Goal: Transaction & Acquisition: Purchase product/service

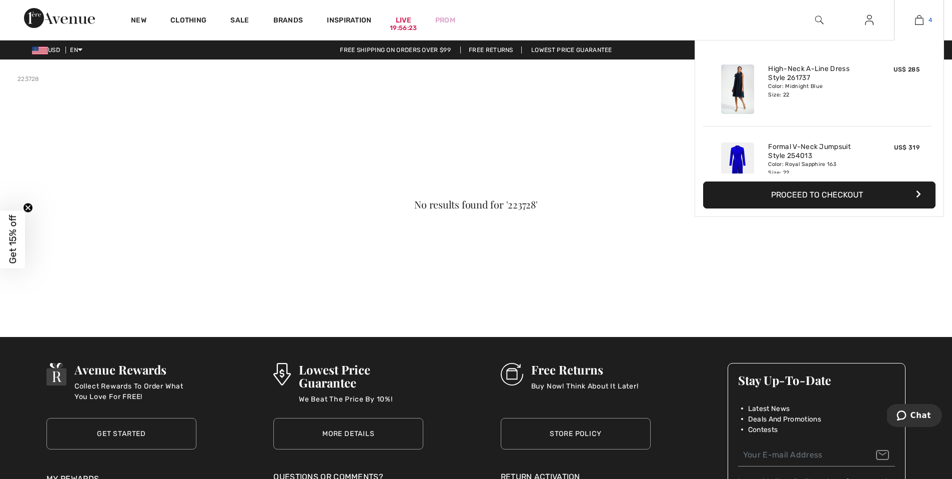
click at [921, 20] on img at bounding box center [919, 20] width 8 height 12
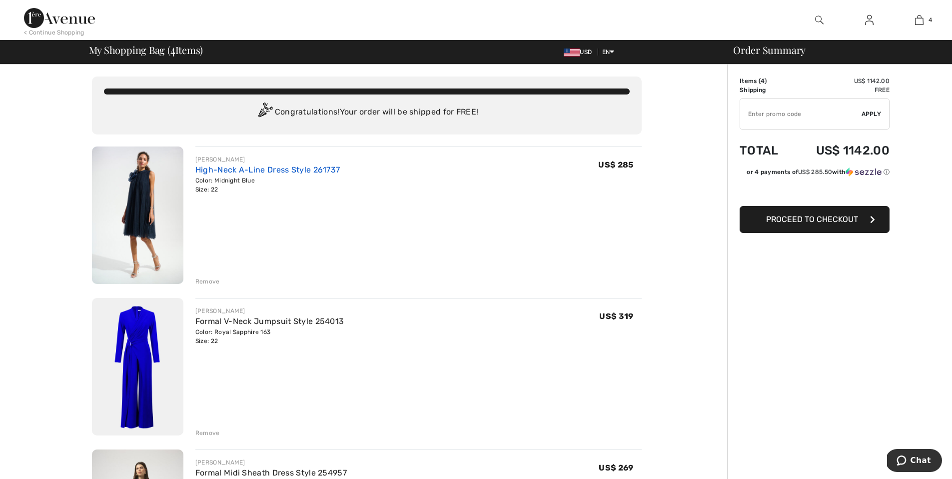
click at [262, 171] on link "High-Neck A-Line Dress Style 261737" at bounding box center [267, 169] width 145 height 9
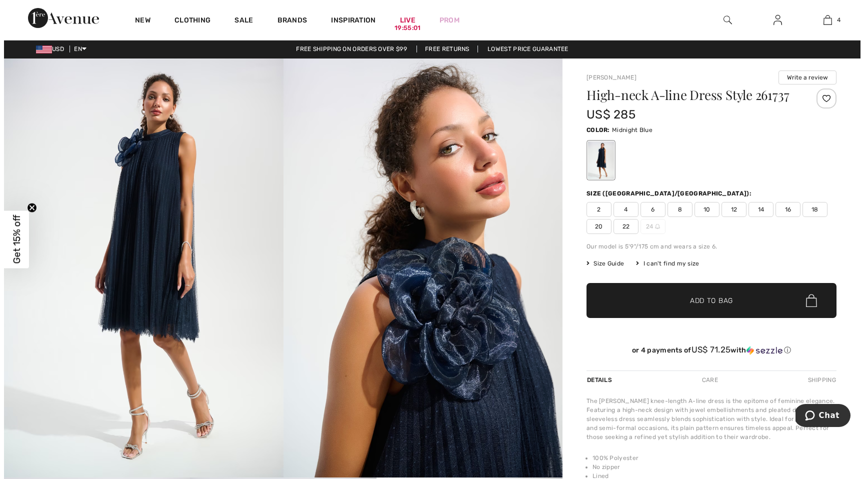
scroll to position [2, 0]
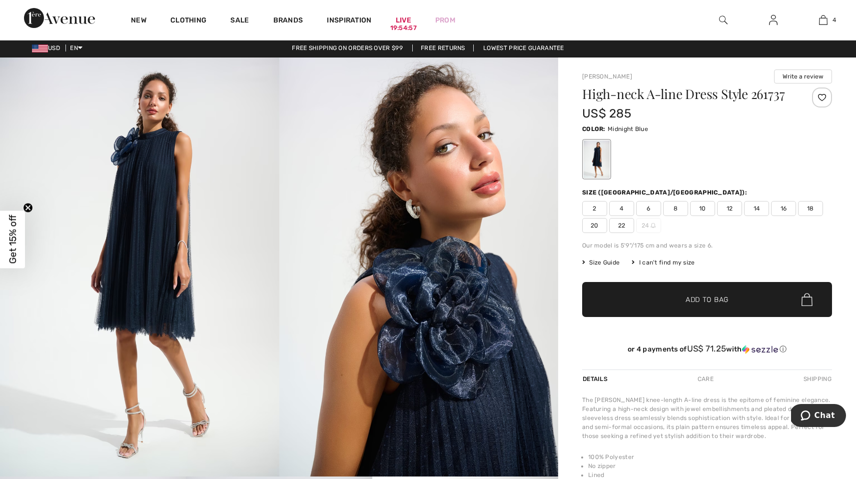
click at [140, 332] on img at bounding box center [139, 266] width 279 height 419
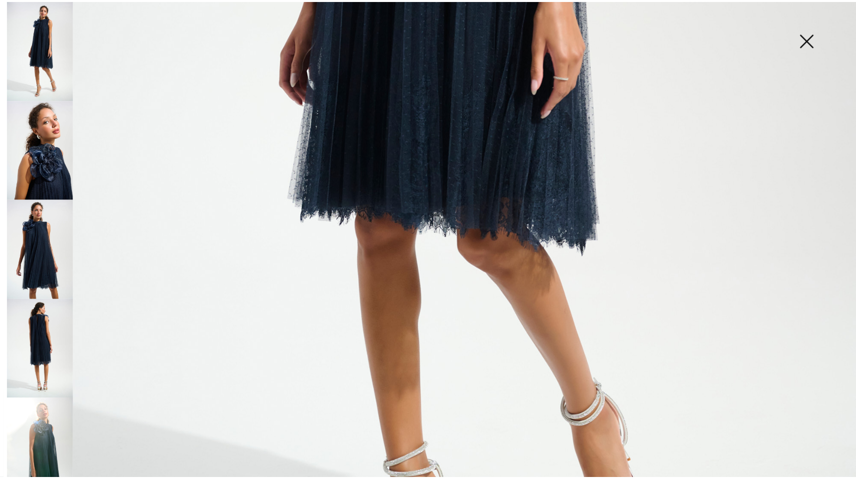
scroll to position [625, 0]
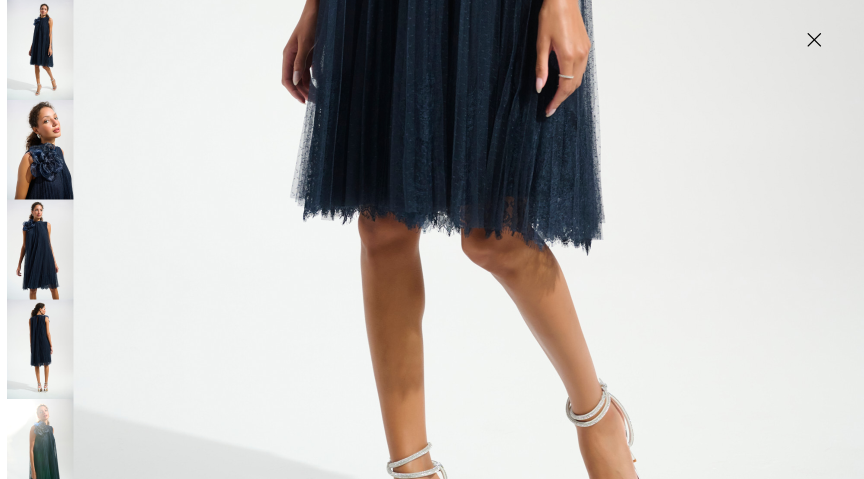
click at [811, 39] on img at bounding box center [814, 40] width 50 height 51
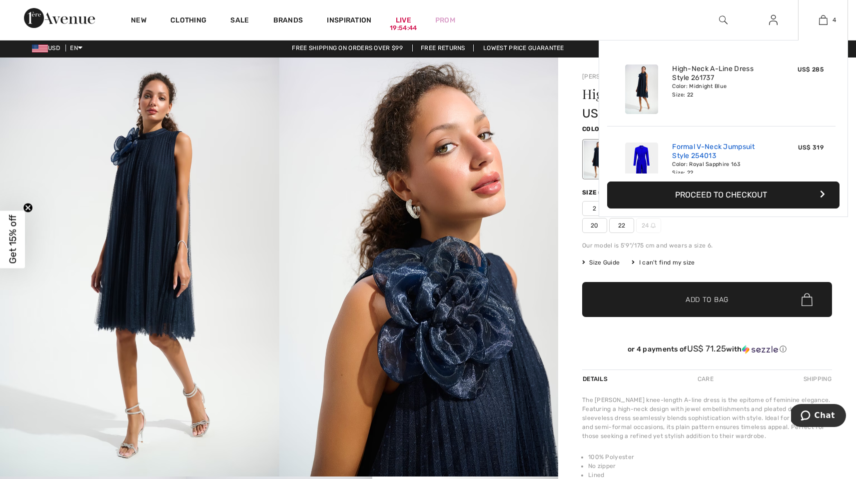
click at [697, 145] on link "Formal V-Neck Jumpsuit Style 254013" at bounding box center [721, 151] width 98 height 18
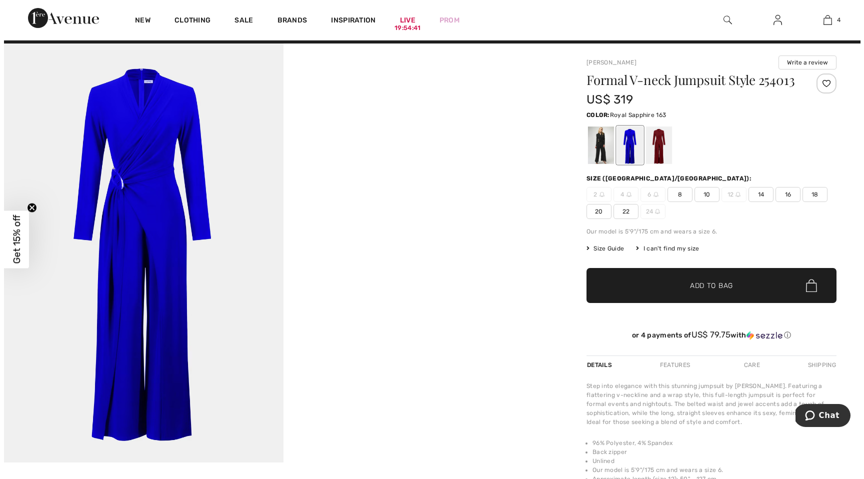
scroll to position [18, 0]
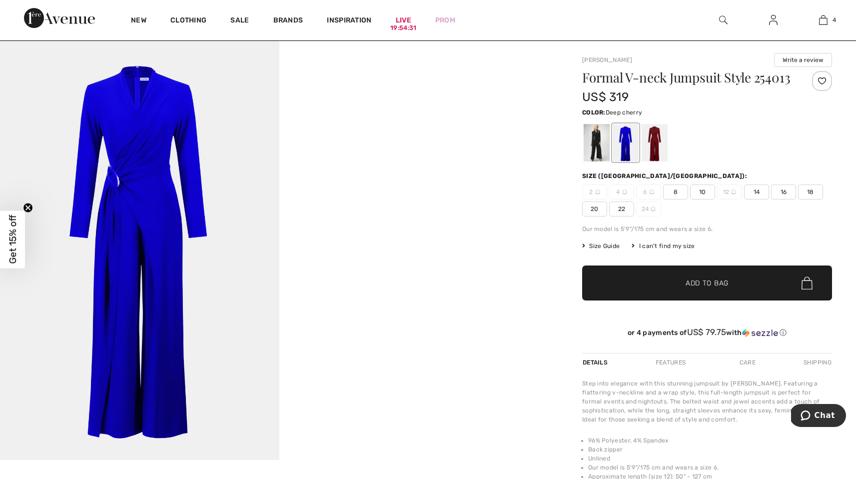
click at [654, 151] on div at bounding box center [655, 142] width 26 height 37
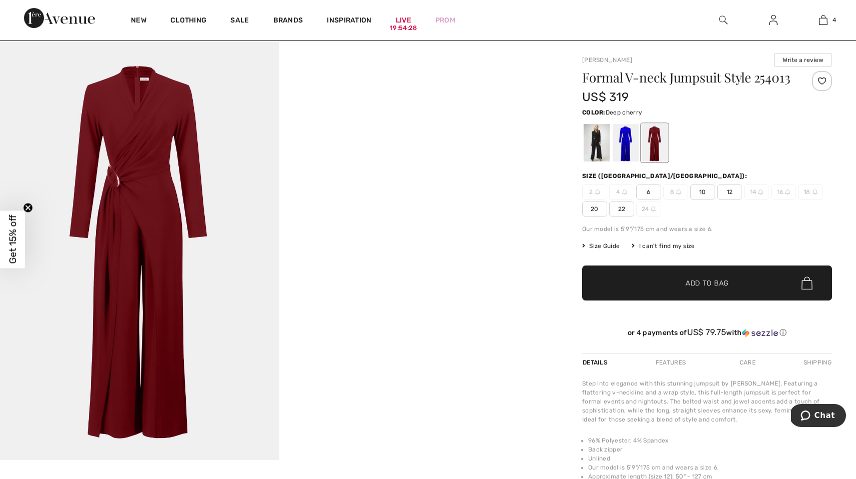
click at [135, 159] on img at bounding box center [139, 250] width 279 height 419
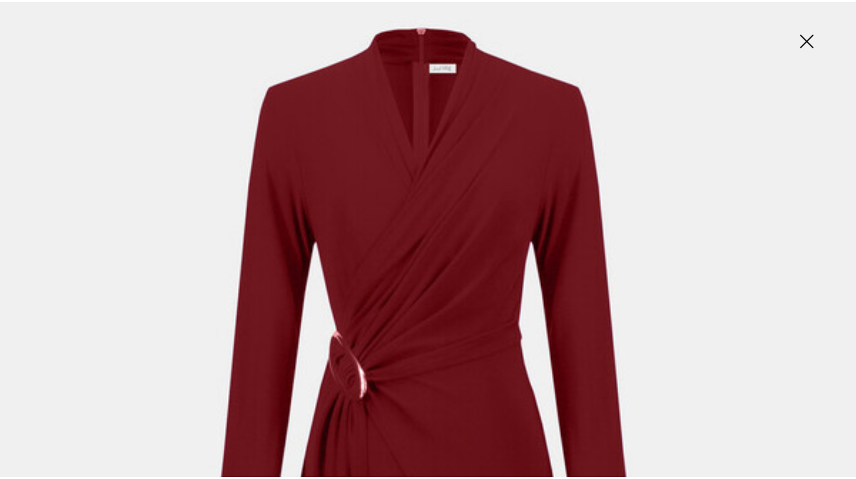
scroll to position [12, 0]
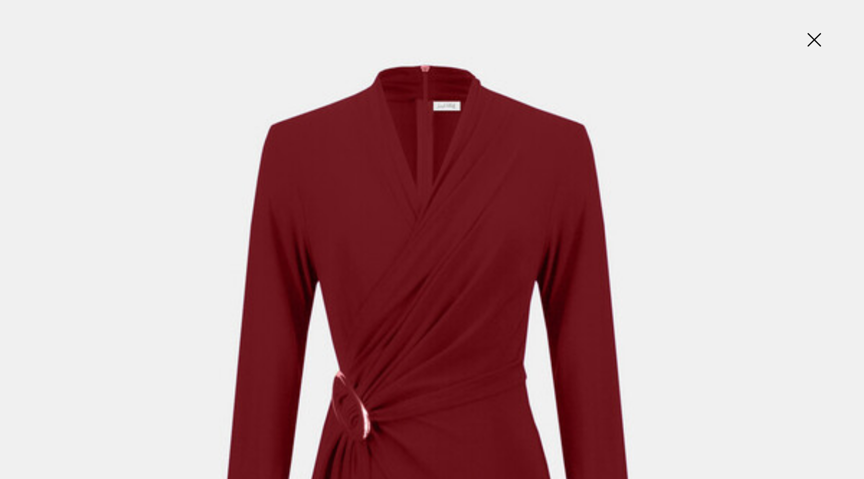
click at [809, 39] on img at bounding box center [814, 40] width 50 height 51
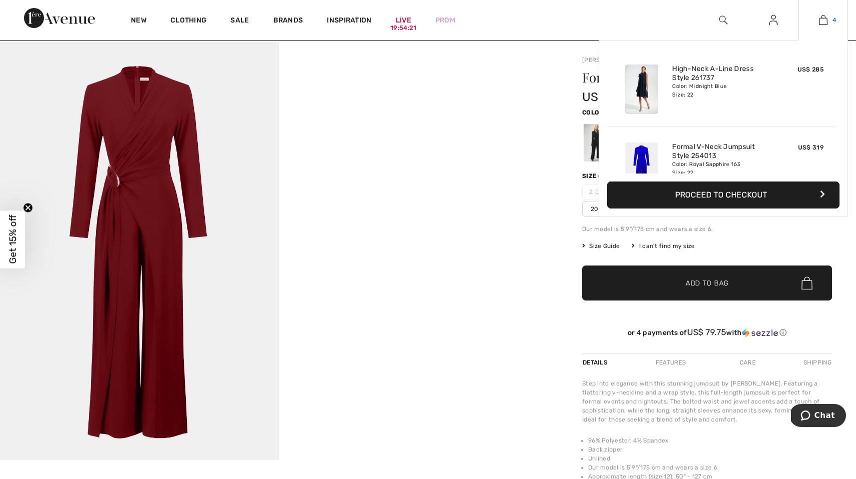
click at [824, 20] on img at bounding box center [823, 20] width 8 height 12
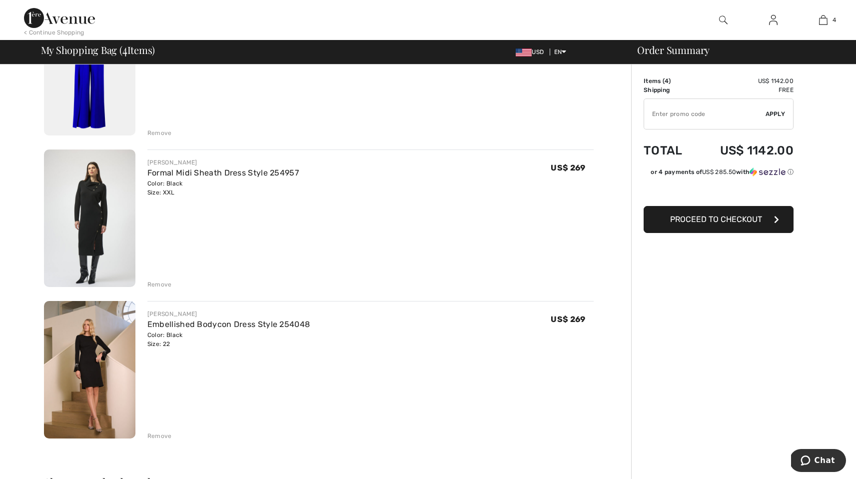
scroll to position [329, 0]
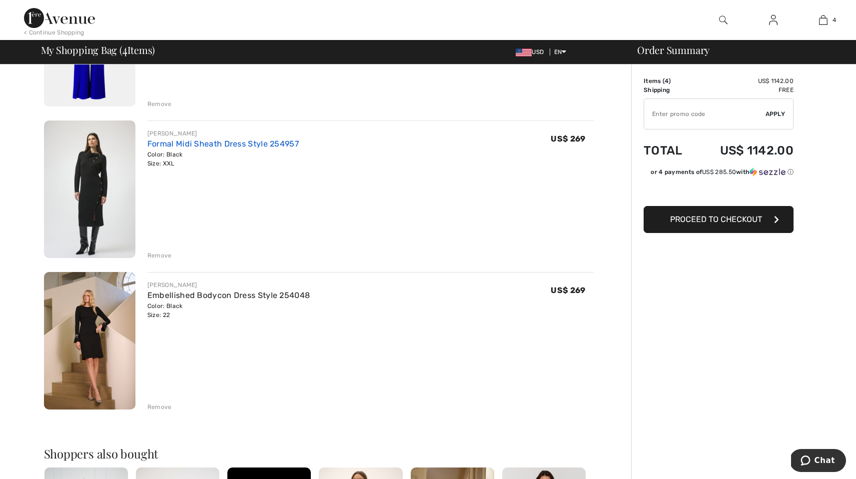
click at [177, 144] on link "Formal Midi Sheath Dress Style 254957" at bounding box center [222, 143] width 151 height 9
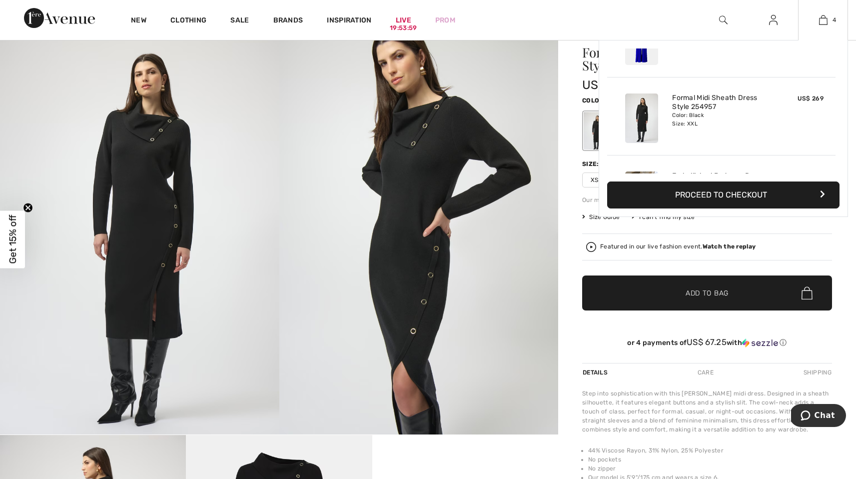
scroll to position [187, 0]
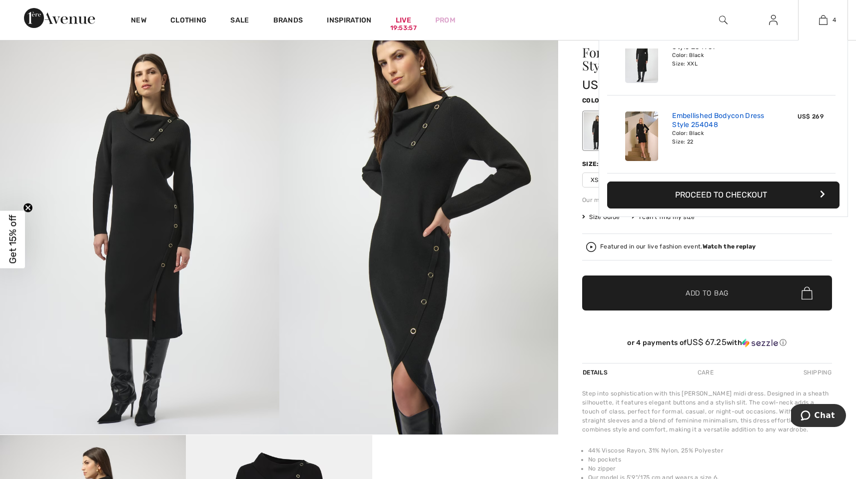
click at [690, 112] on link "Embellished Bodycon Dress Style 254048" at bounding box center [721, 120] width 98 height 18
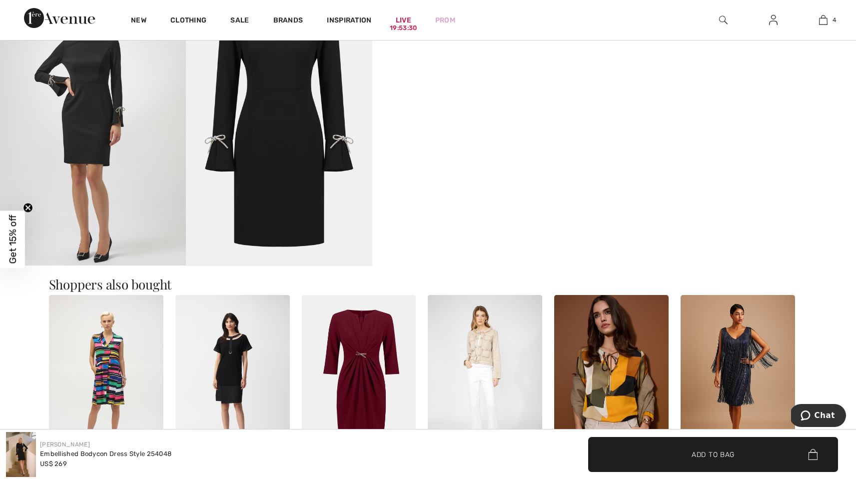
scroll to position [815, 0]
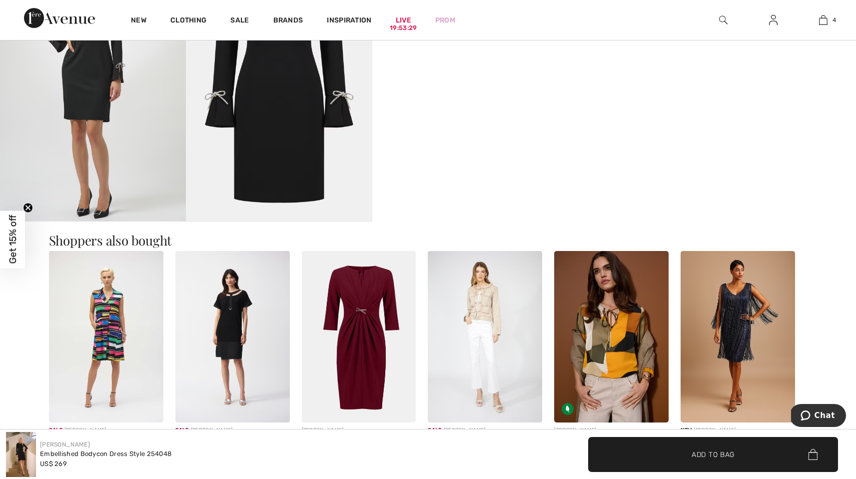
click at [746, 303] on img at bounding box center [738, 336] width 114 height 171
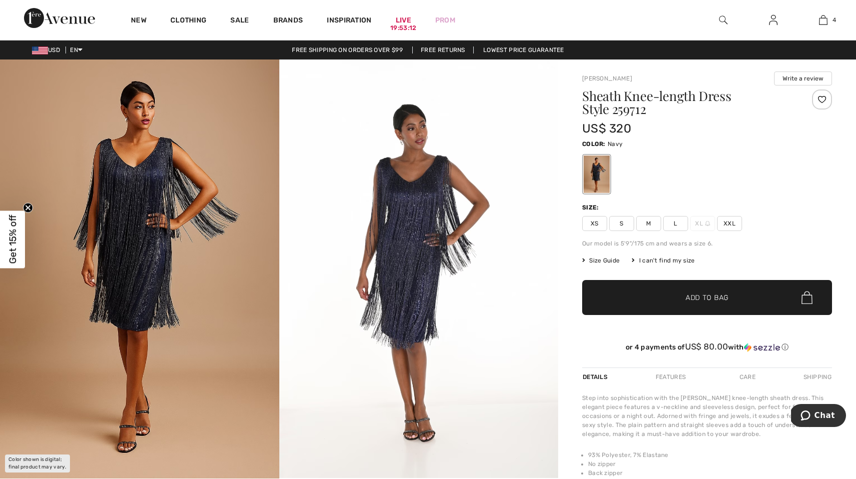
click at [410, 200] on img at bounding box center [418, 268] width 279 height 418
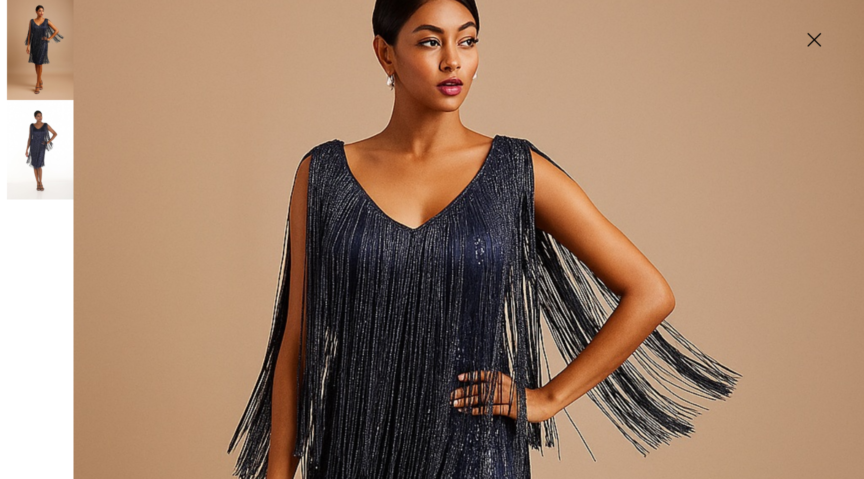
scroll to position [121, 0]
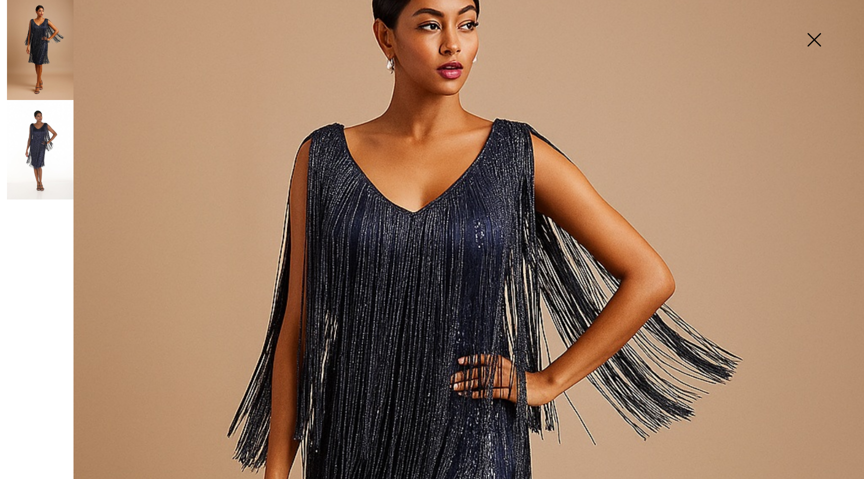
click at [45, 137] on img at bounding box center [40, 150] width 66 height 100
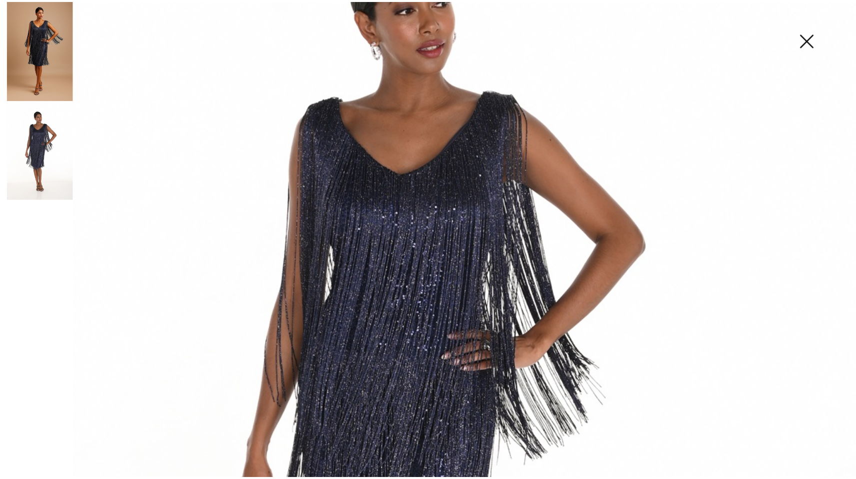
scroll to position [198, 0]
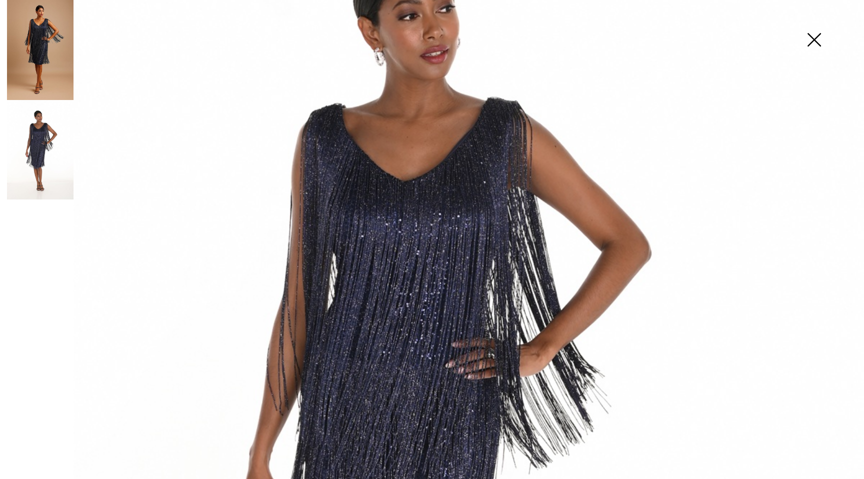
click at [810, 42] on img at bounding box center [814, 40] width 50 height 51
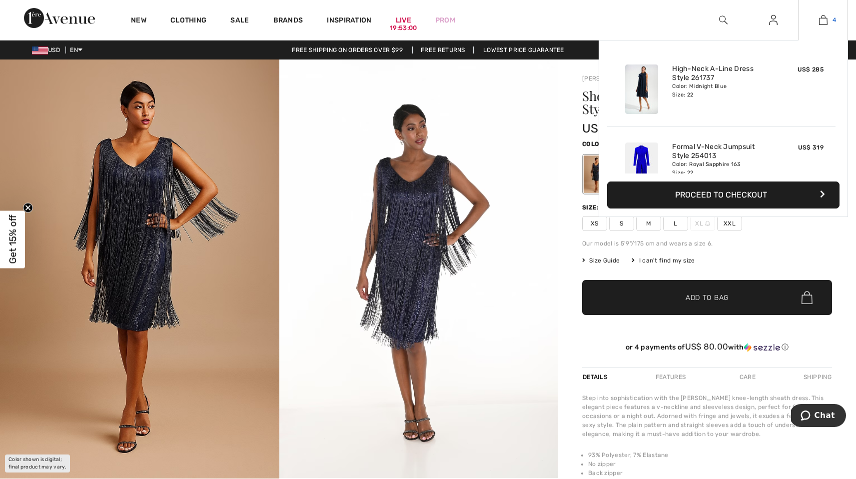
click at [823, 17] on img at bounding box center [823, 20] width 8 height 12
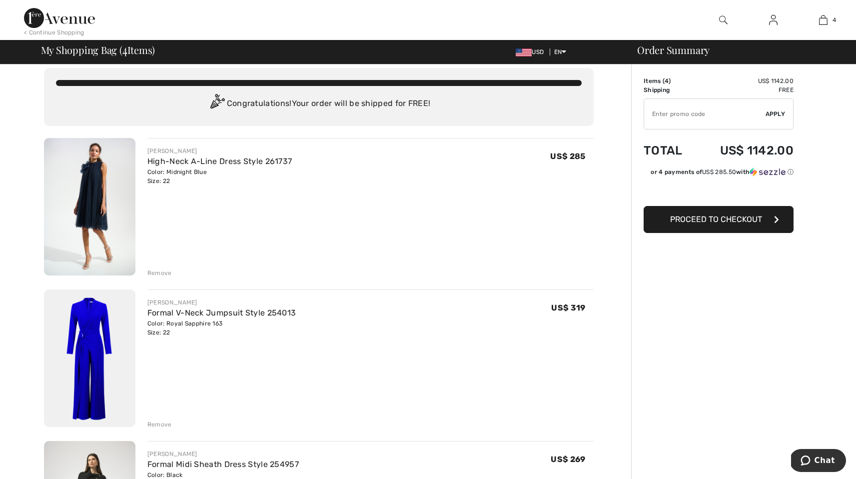
scroll to position [12, 0]
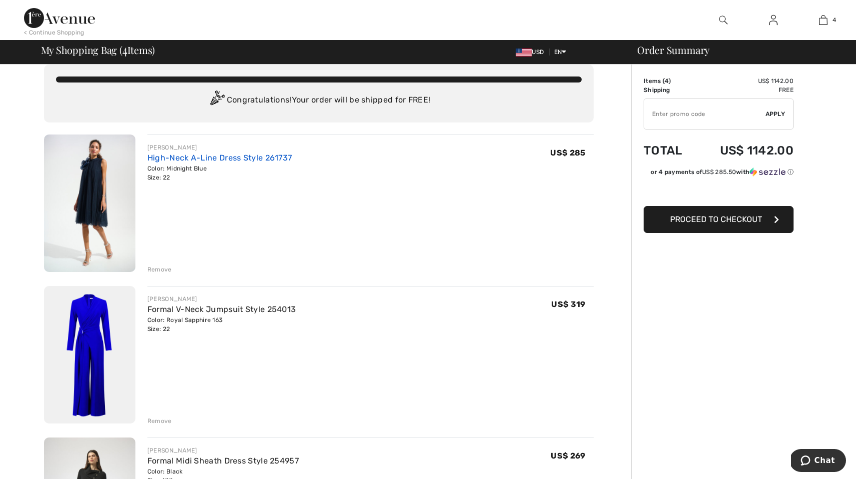
click at [167, 158] on link "High-Neck A-Line Dress Style 261737" at bounding box center [219, 157] width 145 height 9
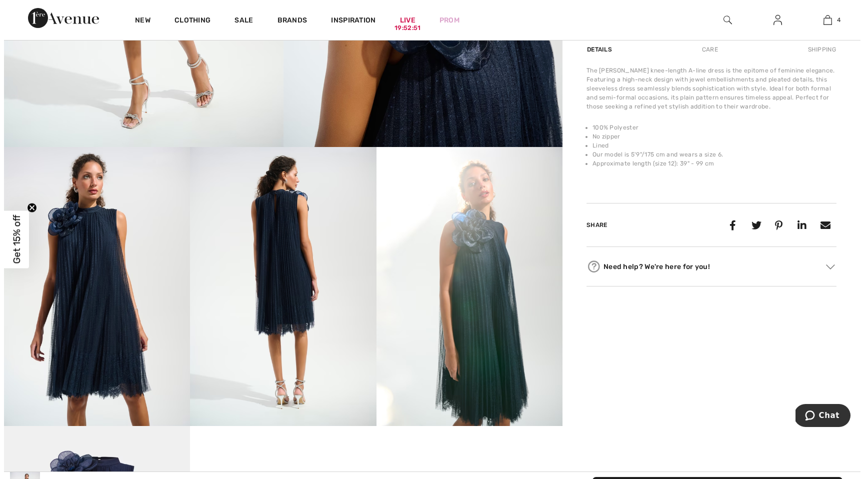
scroll to position [373, 0]
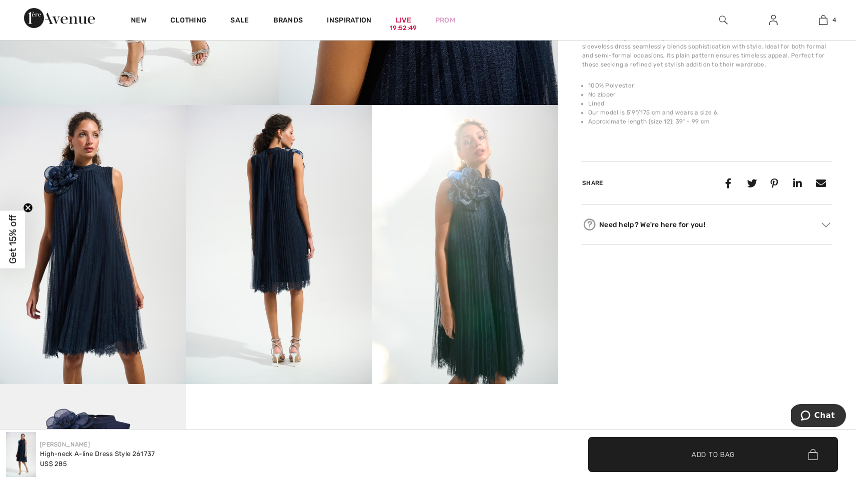
click at [453, 264] on img at bounding box center [465, 244] width 186 height 279
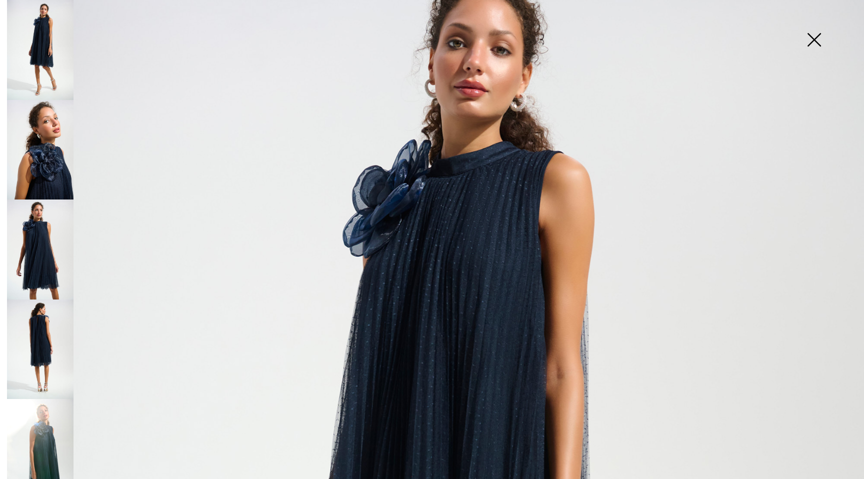
scroll to position [98, 0]
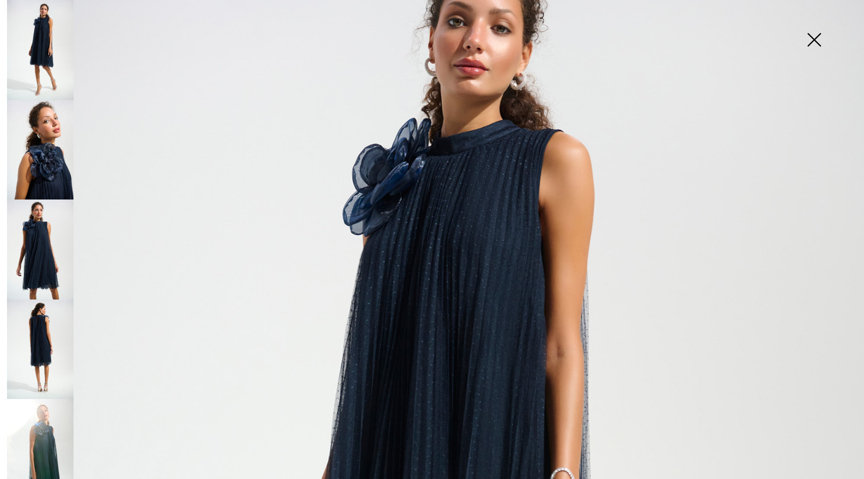
click at [42, 435] on img at bounding box center [40, 449] width 66 height 100
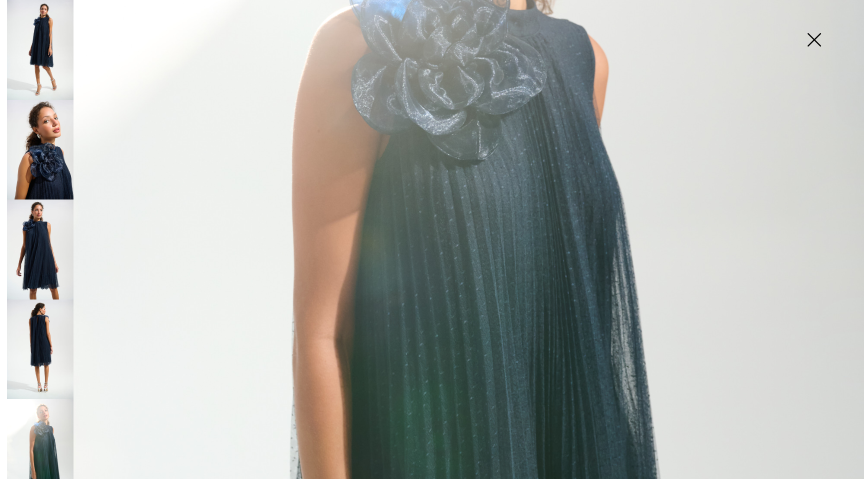
scroll to position [0, 0]
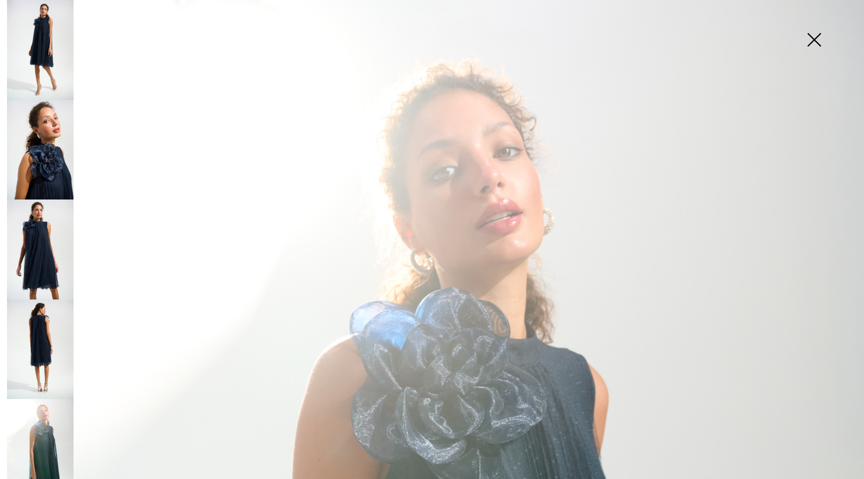
click at [47, 142] on img at bounding box center [40, 150] width 66 height 100
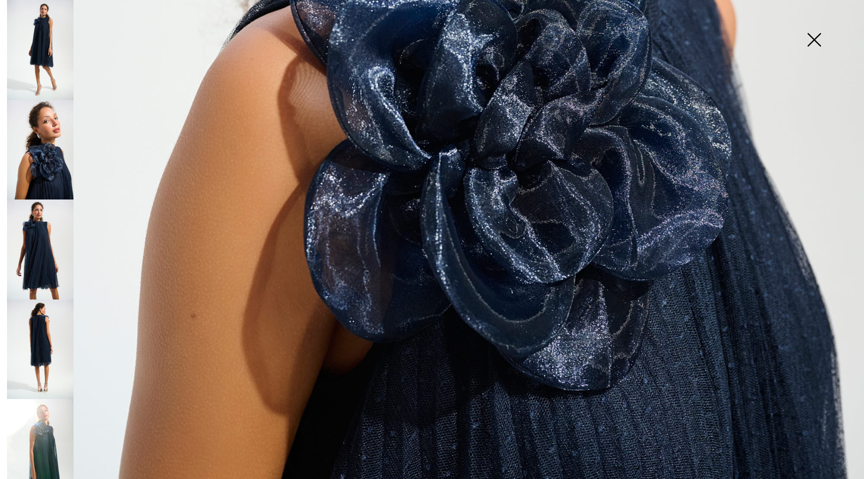
scroll to position [805, 0]
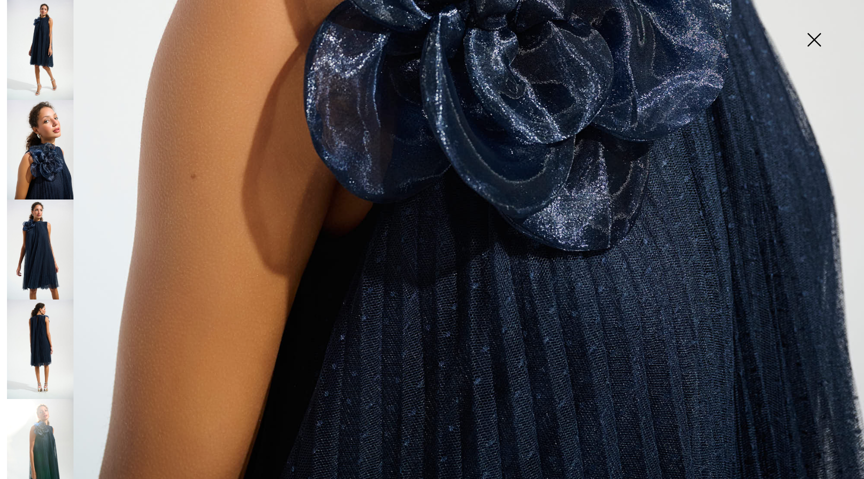
click at [36, 39] on img at bounding box center [40, 50] width 66 height 100
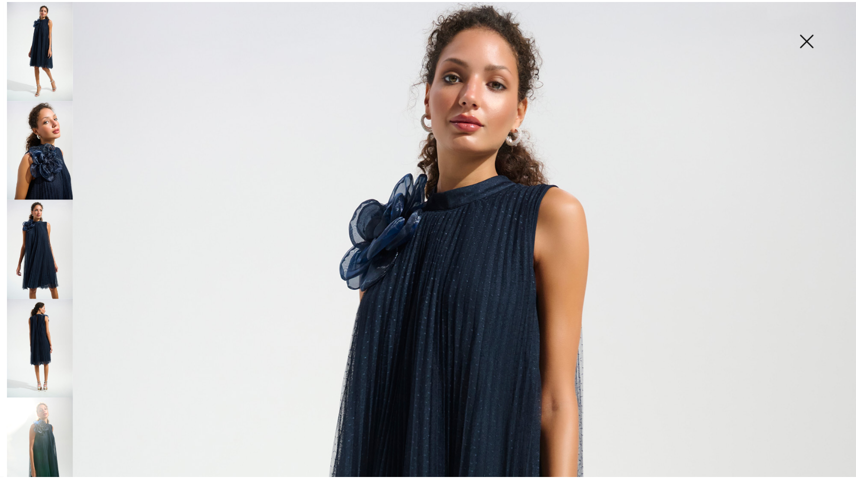
scroll to position [46, 0]
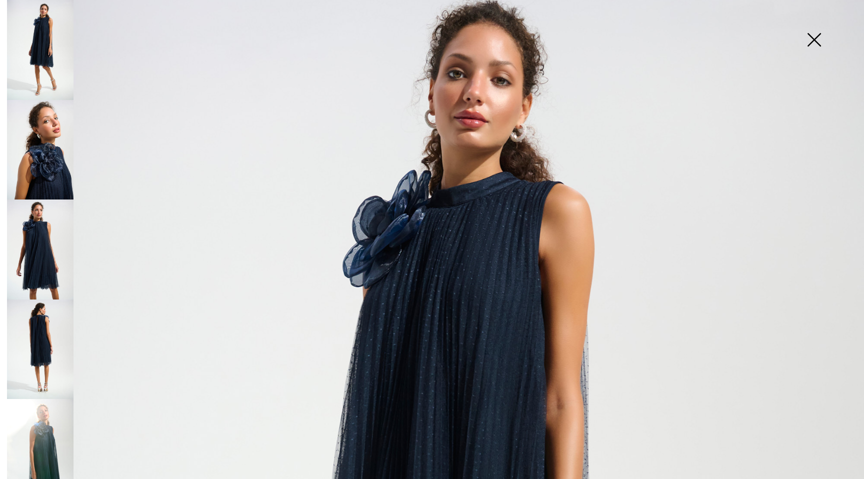
click at [815, 40] on img at bounding box center [814, 40] width 50 height 51
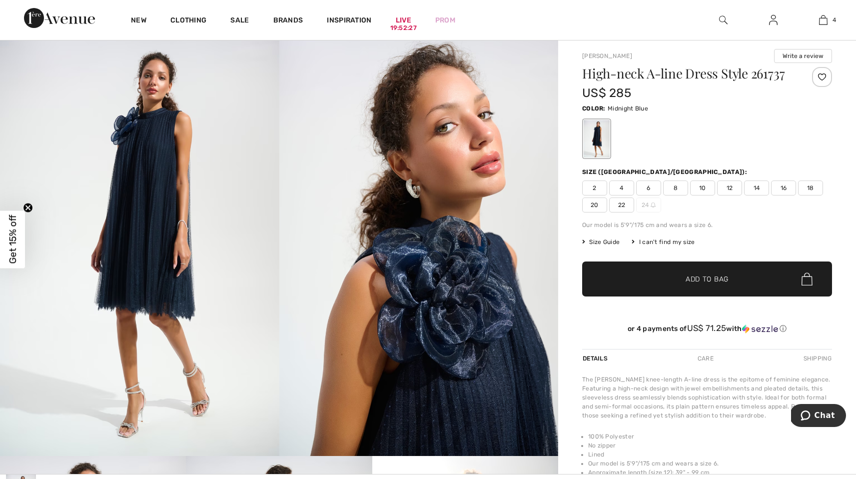
scroll to position [0, 0]
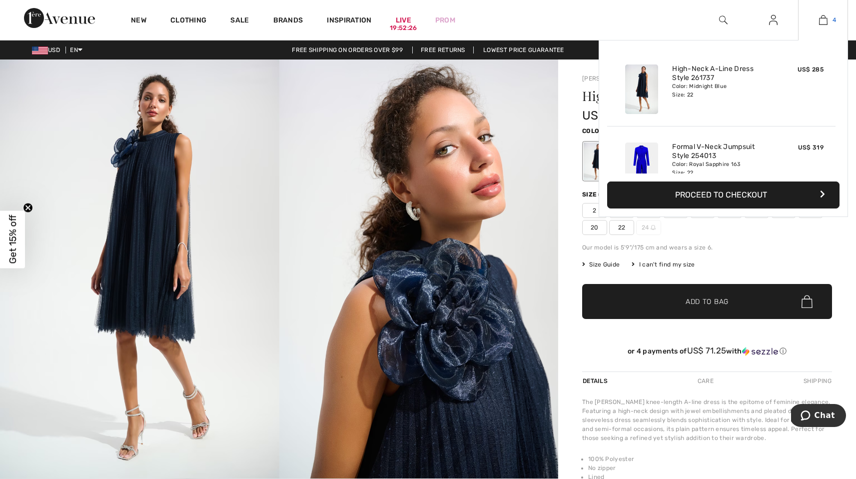
click at [828, 18] on link "4" at bounding box center [823, 20] width 49 height 12
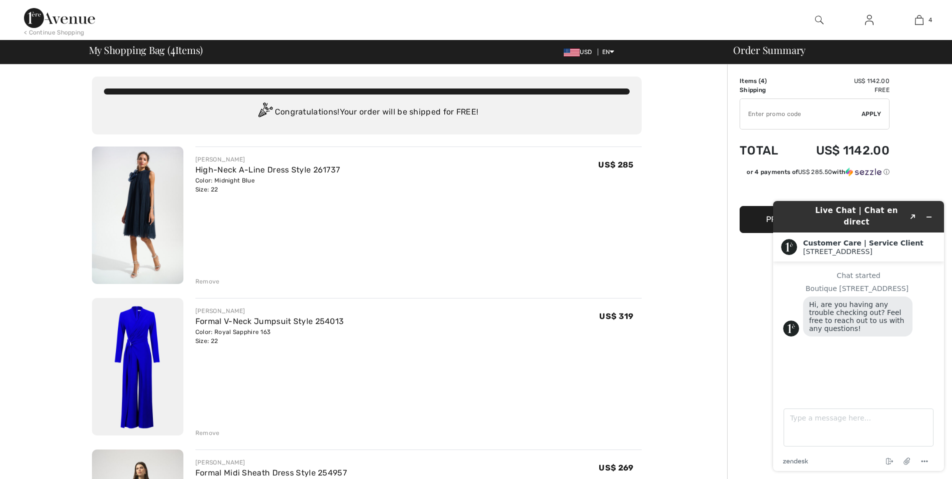
click at [856, 19] on link at bounding box center [869, 20] width 24 height 12
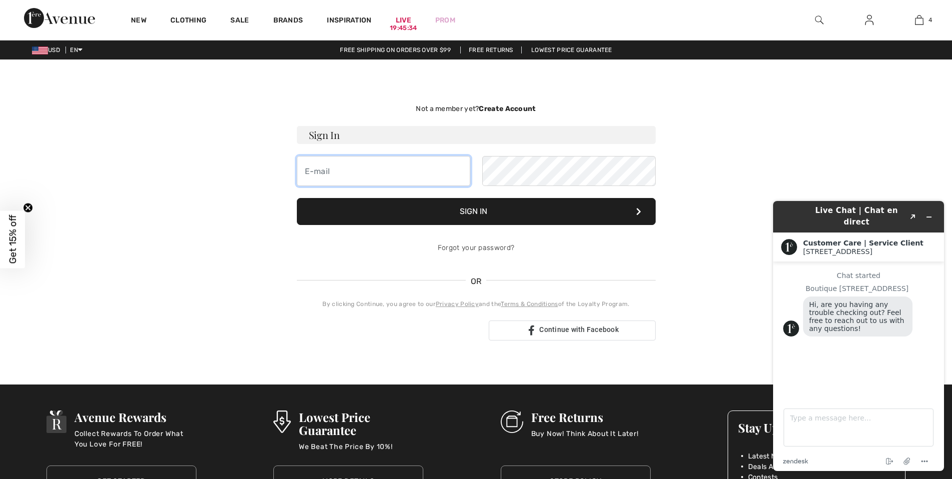
type input "[PERSON_NAME][EMAIL_ADDRESS][DOMAIN_NAME]"
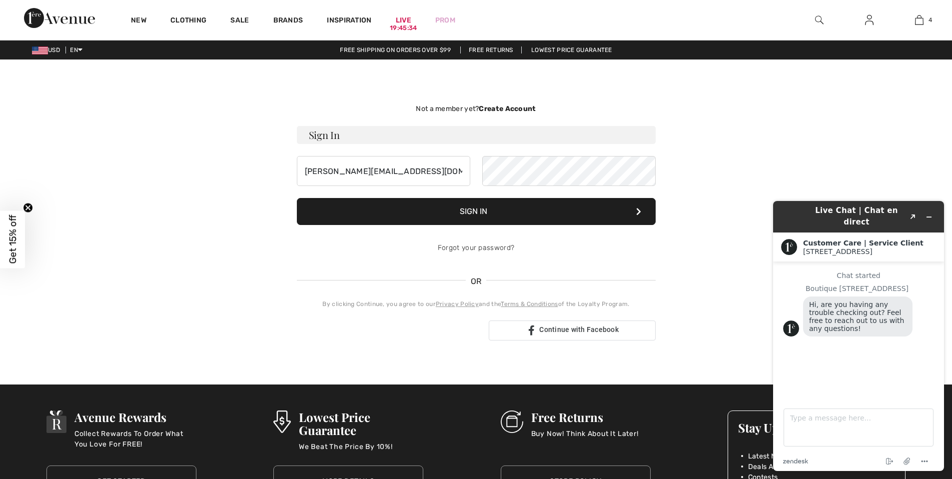
click at [505, 216] on button "Sign In" at bounding box center [476, 211] width 359 height 27
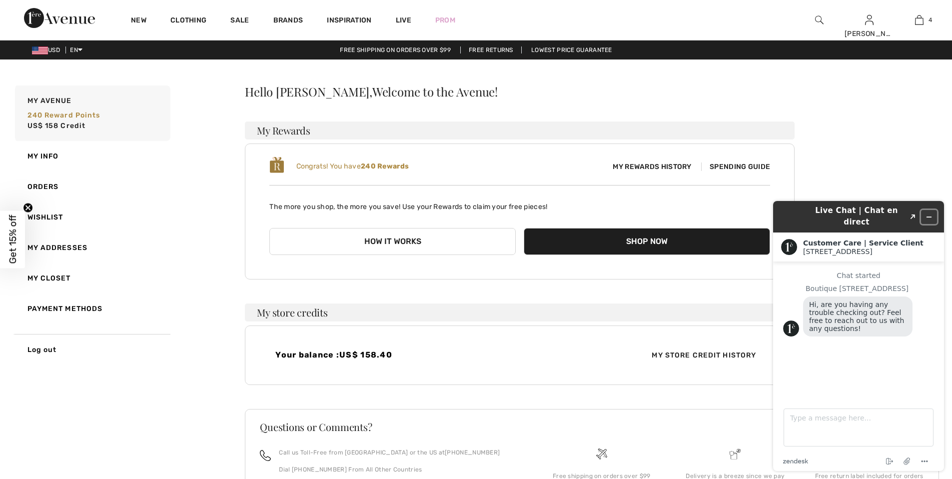
click at [932, 213] on icon "Minimize widget" at bounding box center [929, 216] width 7 height 7
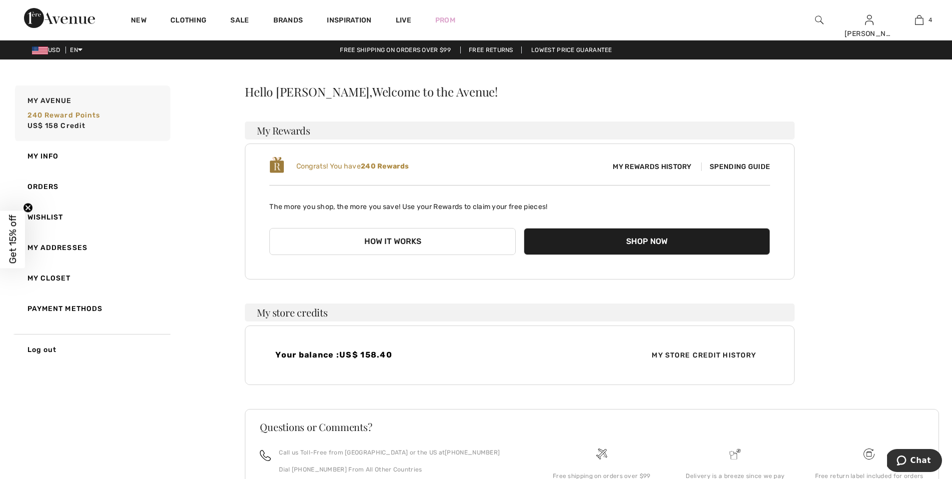
click at [657, 165] on span "My Rewards History" at bounding box center [652, 166] width 94 height 10
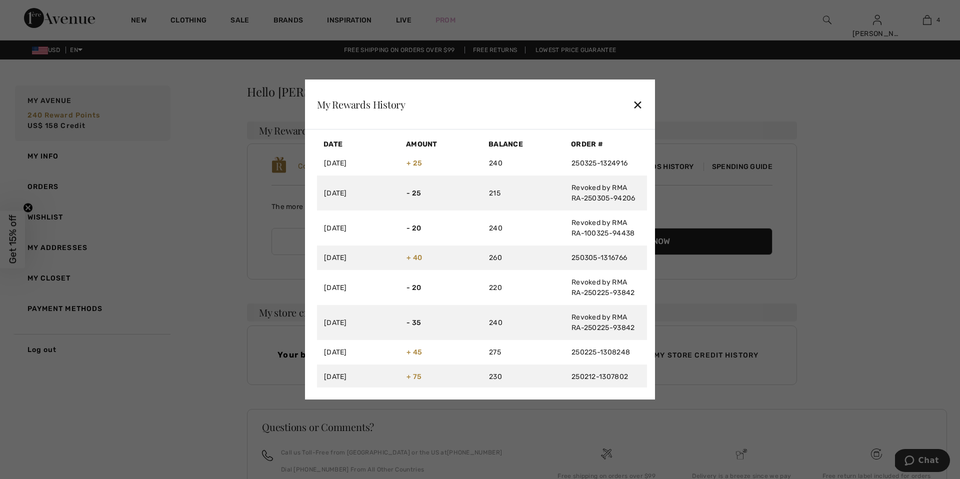
click at [636, 104] on div "✕" at bounding box center [637, 104] width 10 height 21
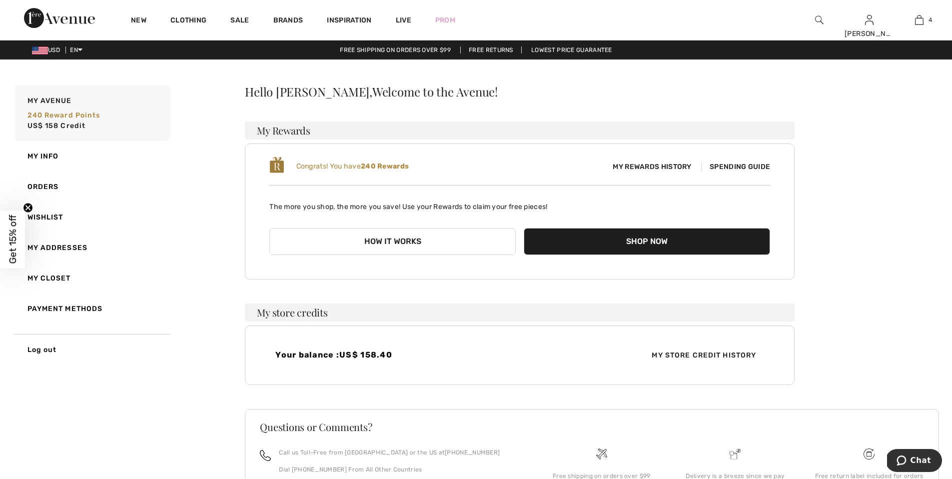
click at [422, 244] on button "How it works" at bounding box center [392, 241] width 246 height 27
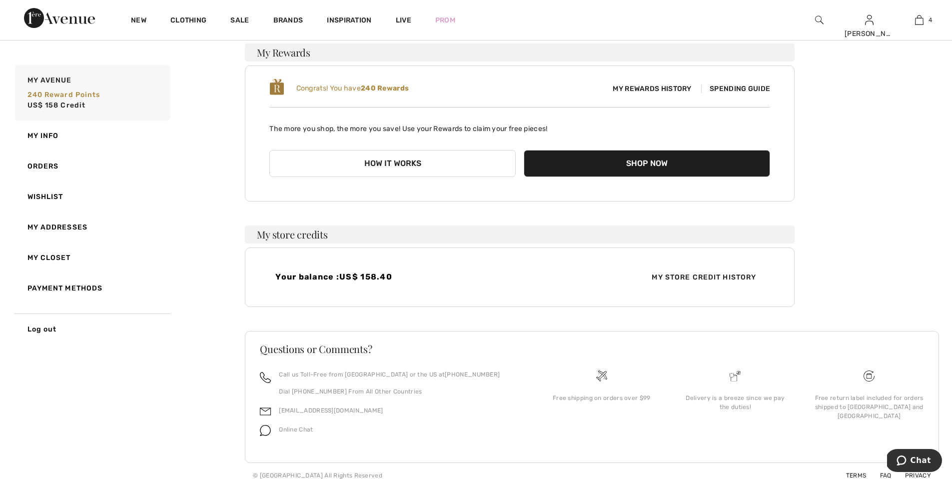
scroll to position [82, 0]
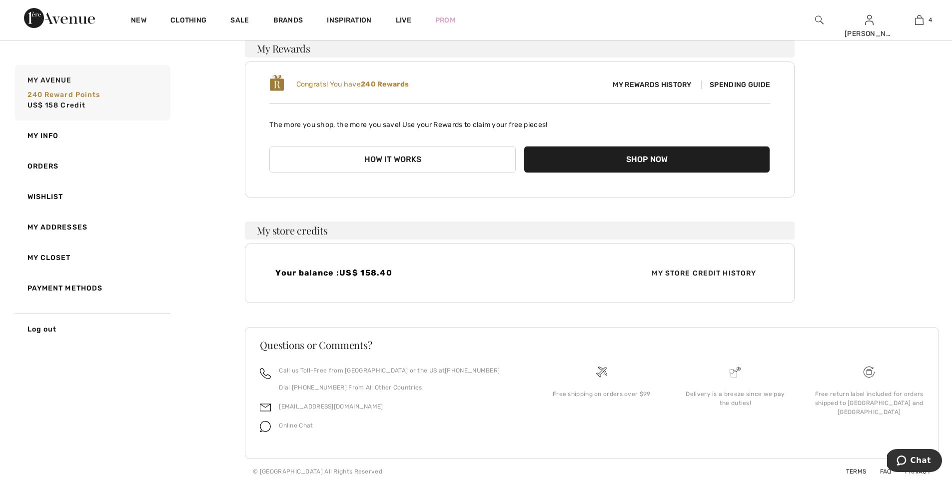
click at [509, 280] on div "Your balance : US$ 158.40 My Store Credit History" at bounding box center [520, 272] width 550 height 59
click at [716, 270] on span "My Store Credit History" at bounding box center [704, 273] width 120 height 10
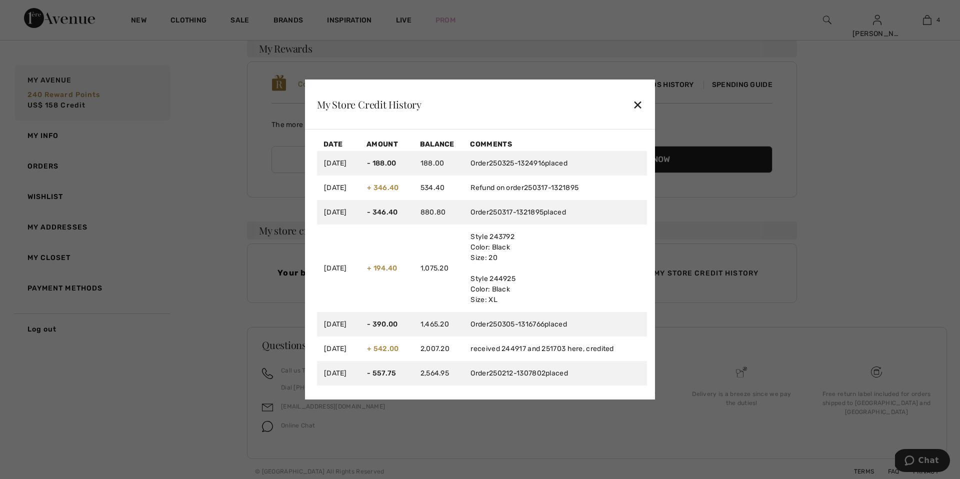
click at [638, 102] on div "✕" at bounding box center [637, 104] width 10 height 21
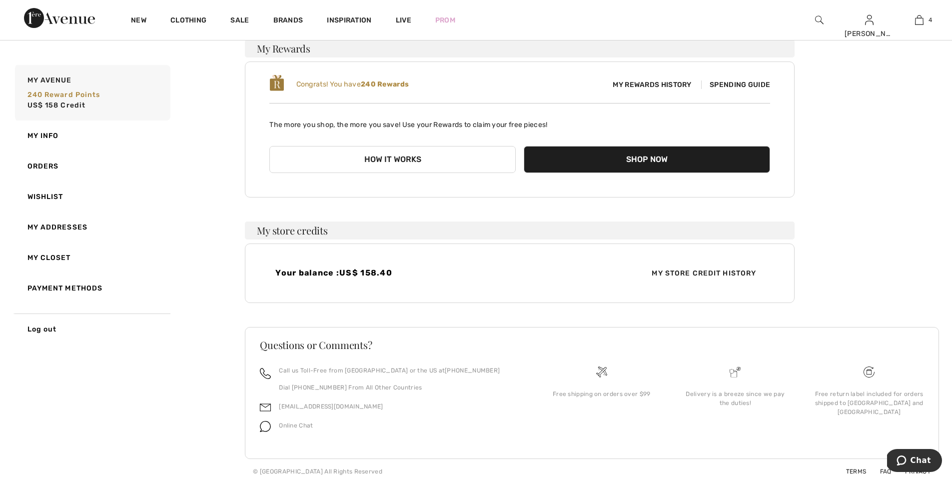
click at [318, 277] on h4 "Your balance : US$ 158.40" at bounding box center [394, 272] width 238 height 9
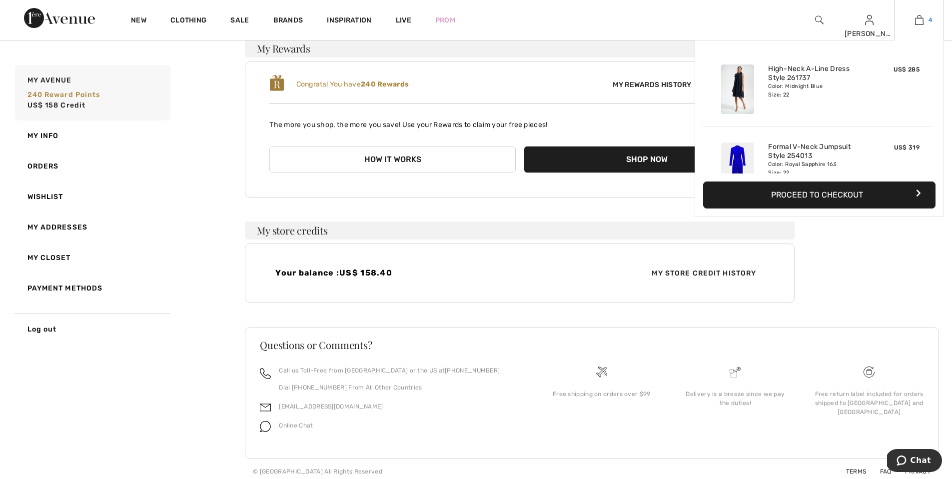
click at [923, 20] on img at bounding box center [919, 20] width 8 height 12
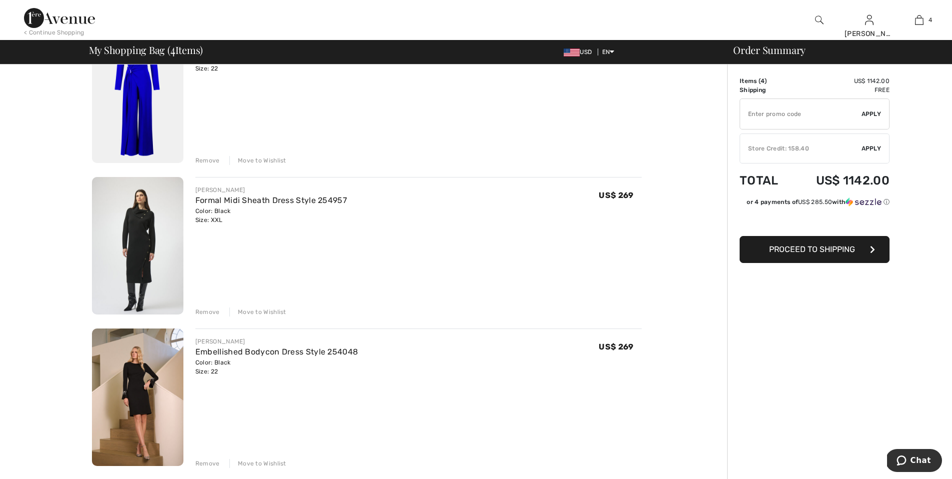
scroll to position [365, 0]
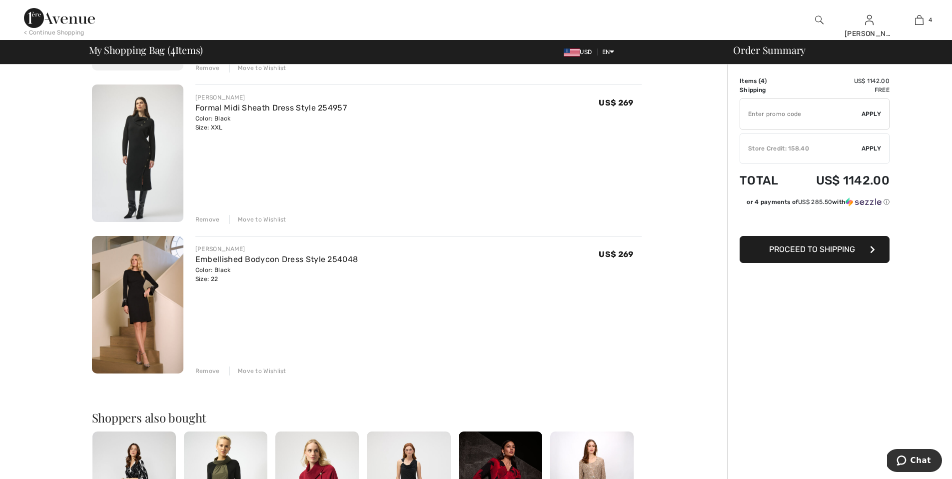
click at [206, 369] on div "Remove" at bounding box center [207, 370] width 24 height 9
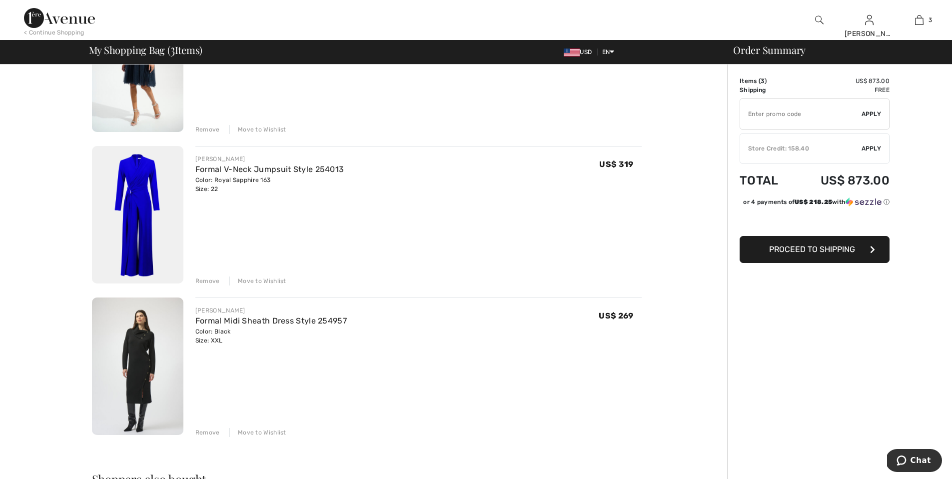
scroll to position [167, 0]
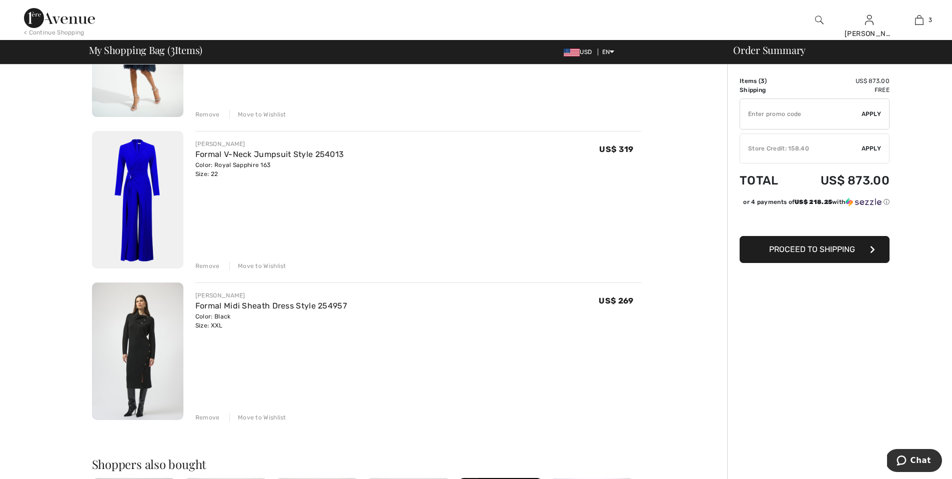
click at [259, 415] on div "Move to Wishlist" at bounding box center [257, 417] width 57 height 9
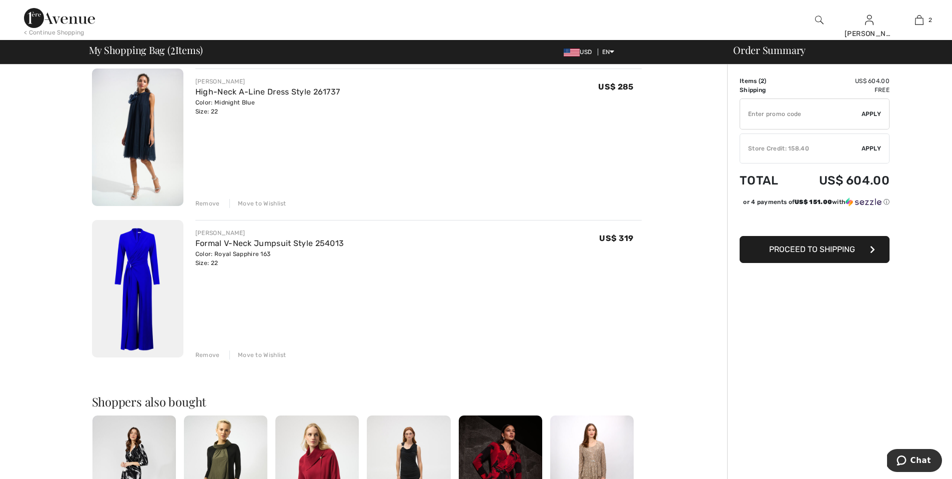
scroll to position [0, 0]
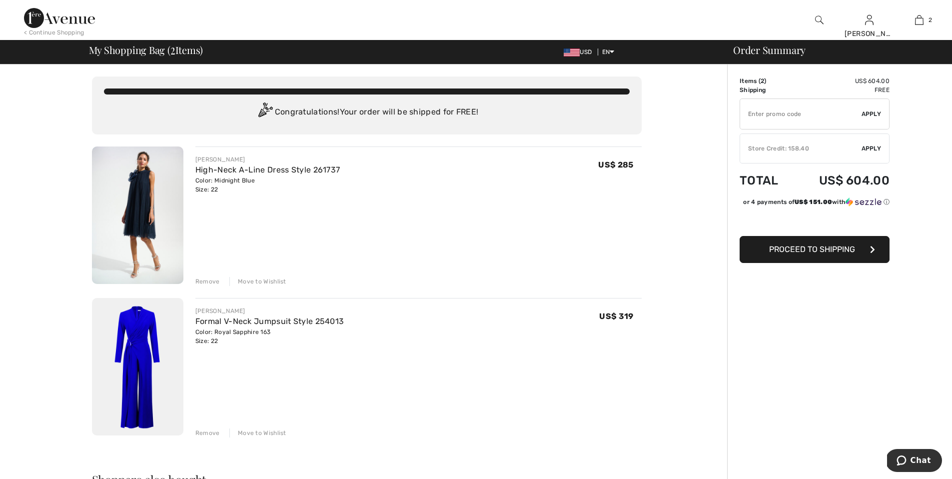
click at [258, 433] on div "Move to Wishlist" at bounding box center [257, 432] width 57 height 9
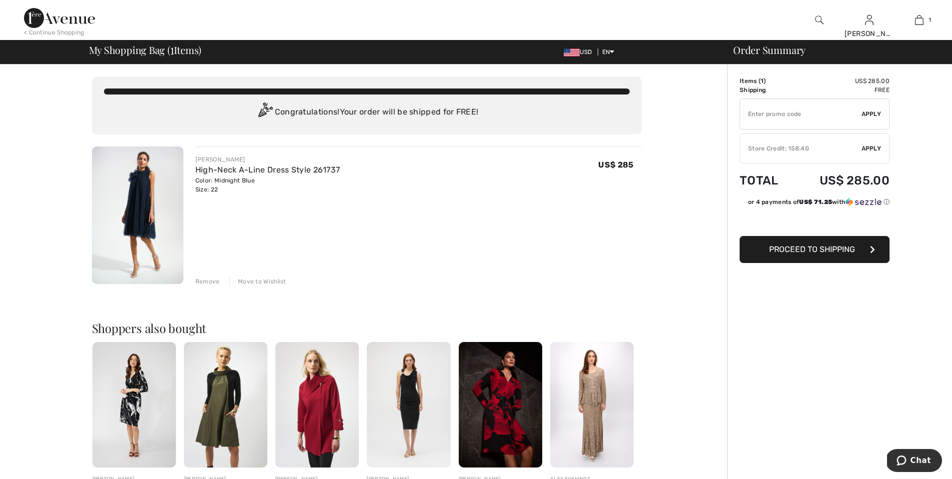
click at [872, 147] on span "Apply" at bounding box center [872, 148] width 20 height 9
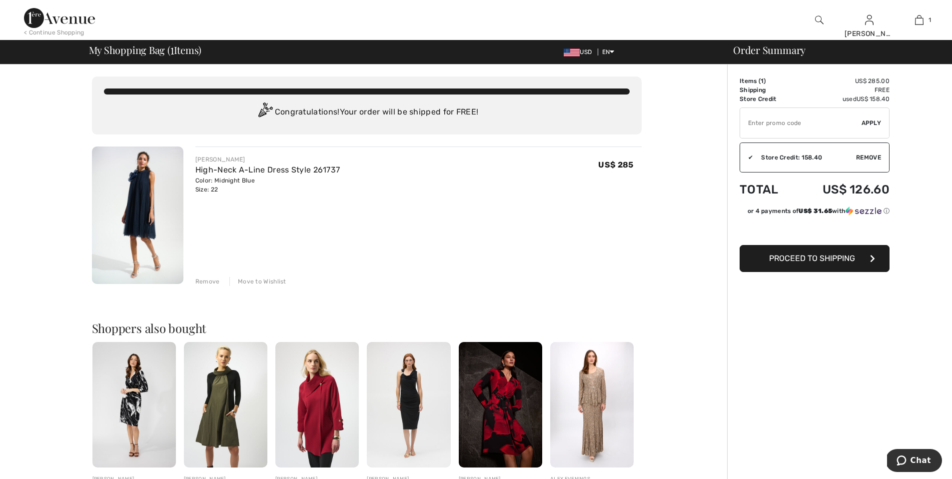
click at [813, 257] on span "Proceed to Shipping" at bounding box center [812, 257] width 86 height 9
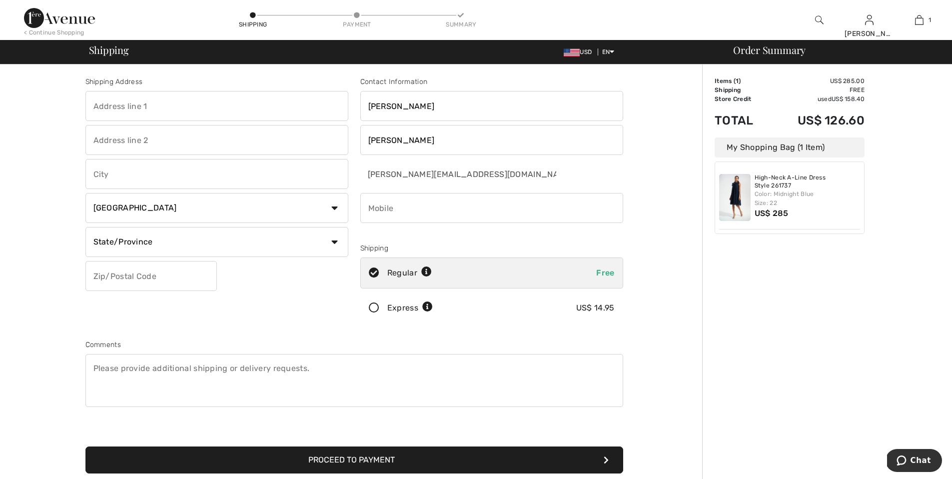
click at [135, 107] on input "text" at bounding box center [216, 106] width 263 height 30
type input "4023 Kennett Pike"
type input "Suite 434"
type input "Wilmington"
select select "US"
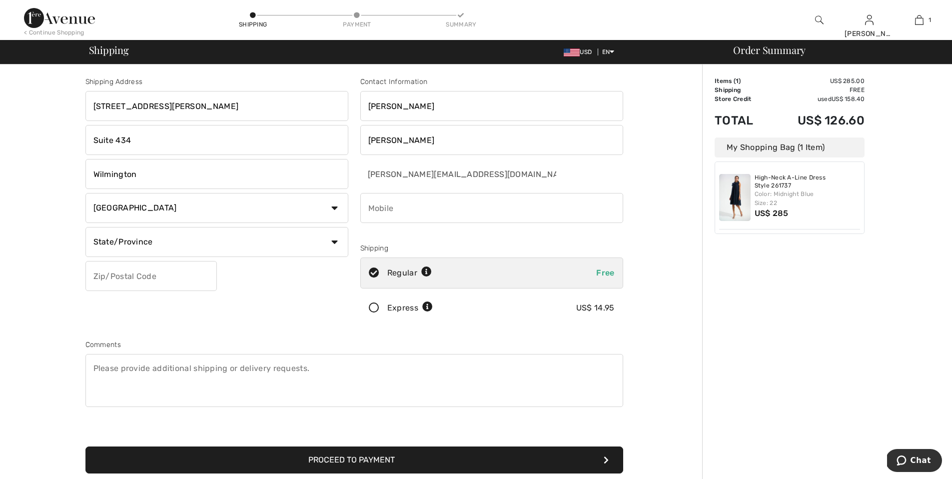
select select "DE"
type input "19807"
type input "6106204264"
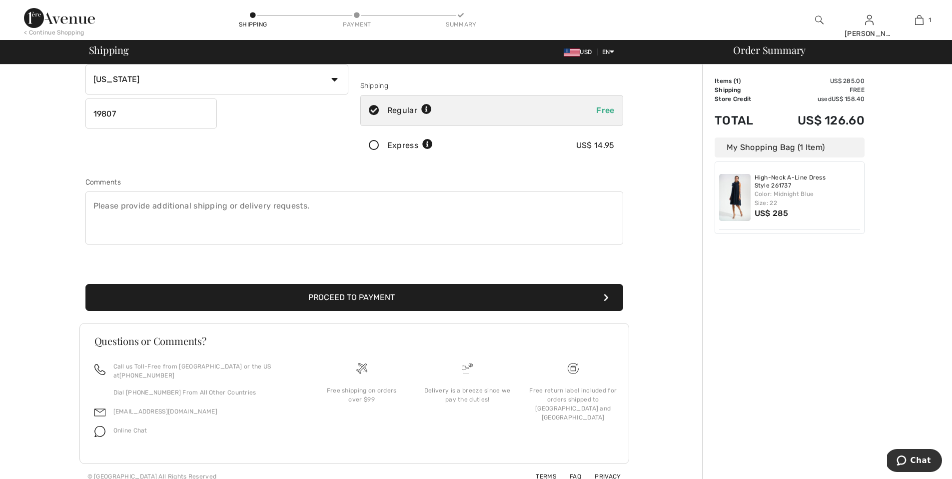
scroll to position [163, 0]
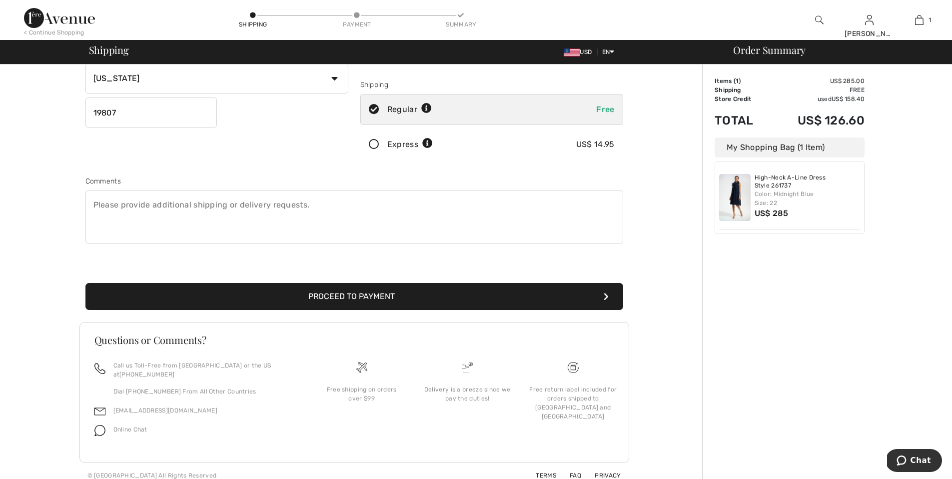
click at [275, 297] on button "Proceed to Payment" at bounding box center [354, 296] width 538 height 27
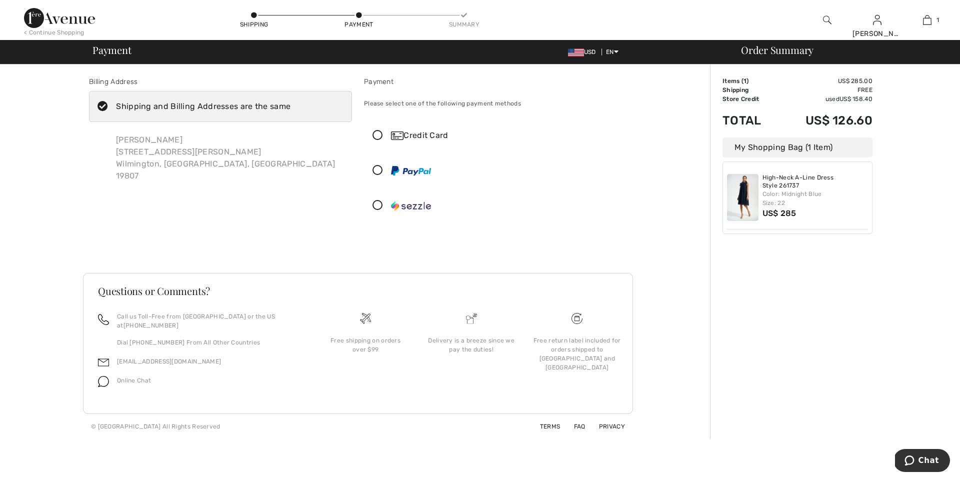
click at [378, 133] on icon at bounding box center [377, 135] width 26 height 10
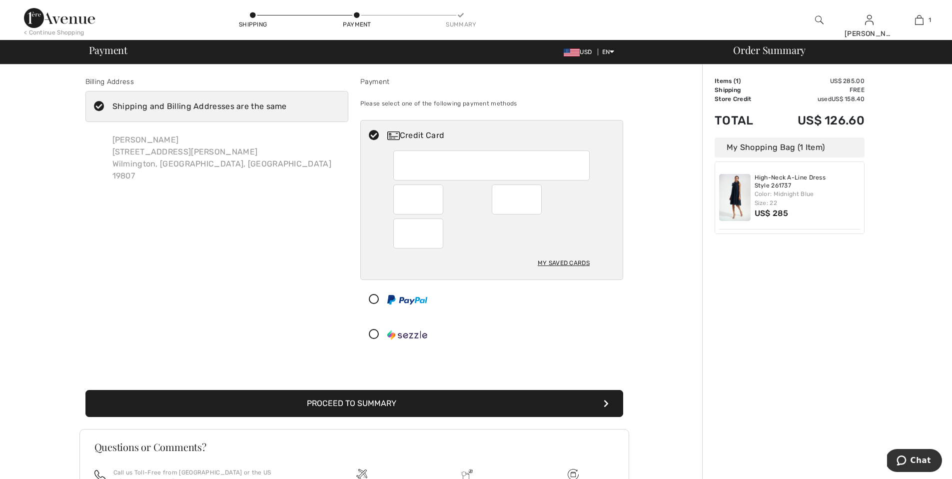
click at [365, 196] on div "My Saved Cards" at bounding box center [492, 214] width 262 height 129
click at [618, 317] on div "Credit Card My Saved Cards" at bounding box center [491, 235] width 263 height 230
click at [415, 408] on button "Proceed to Summary" at bounding box center [354, 403] width 538 height 27
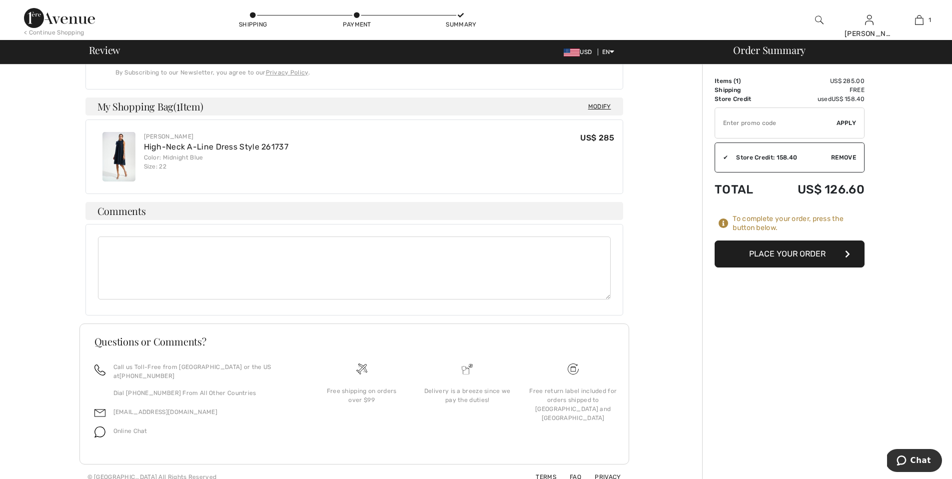
scroll to position [342, 0]
click at [803, 253] on button "Place Your Order" at bounding box center [790, 253] width 150 height 27
